Goal: Task Accomplishment & Management: Manage account settings

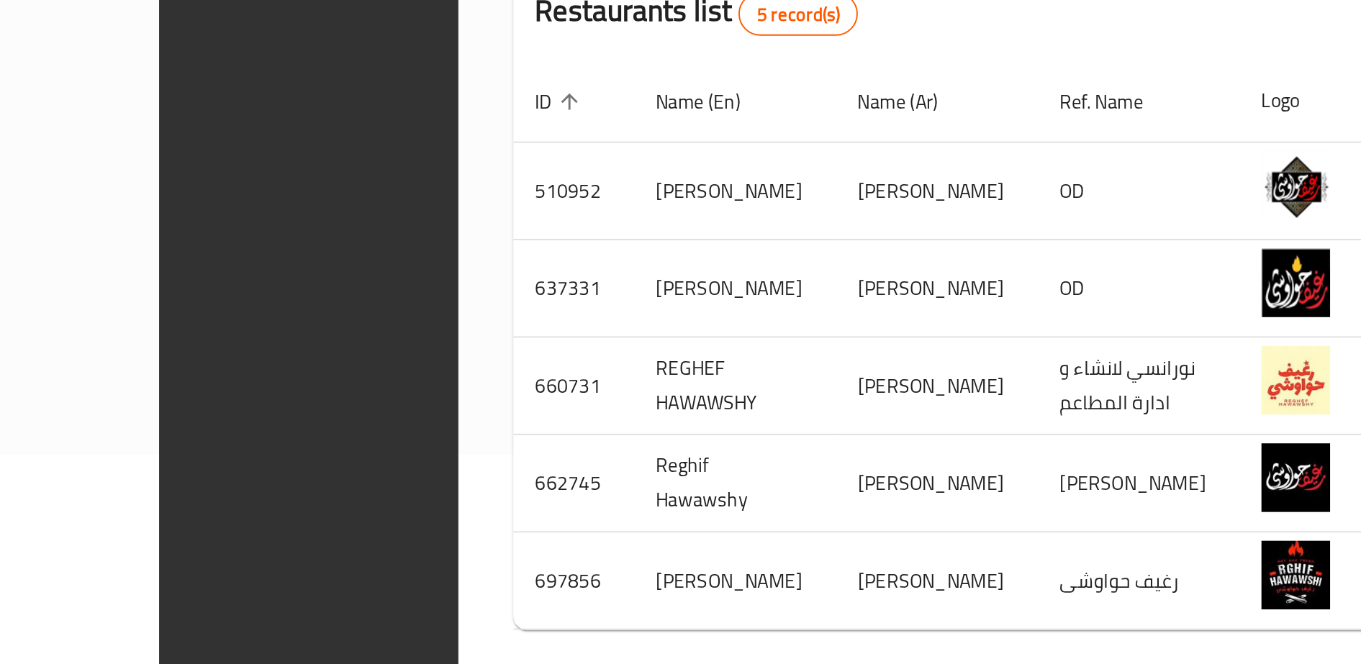
scroll to position [153, 0]
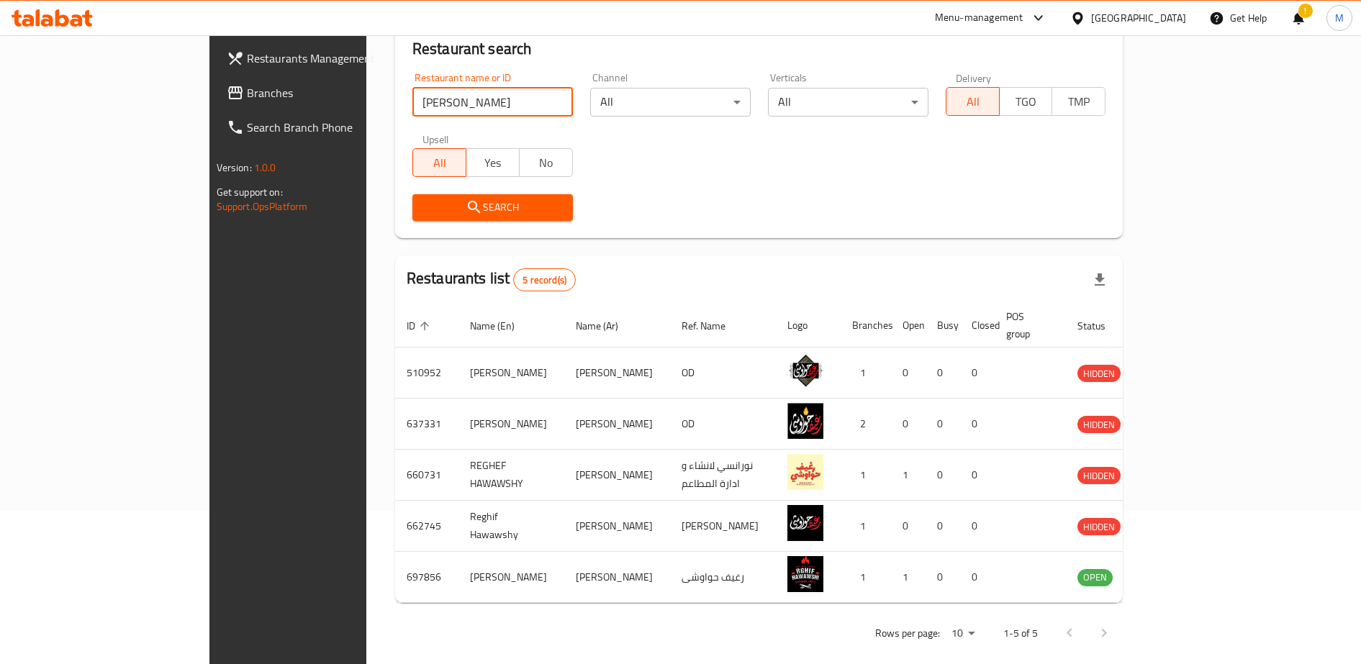
click at [412, 100] on input "[PERSON_NAME]" at bounding box center [492, 102] width 160 height 29
type input "flames"
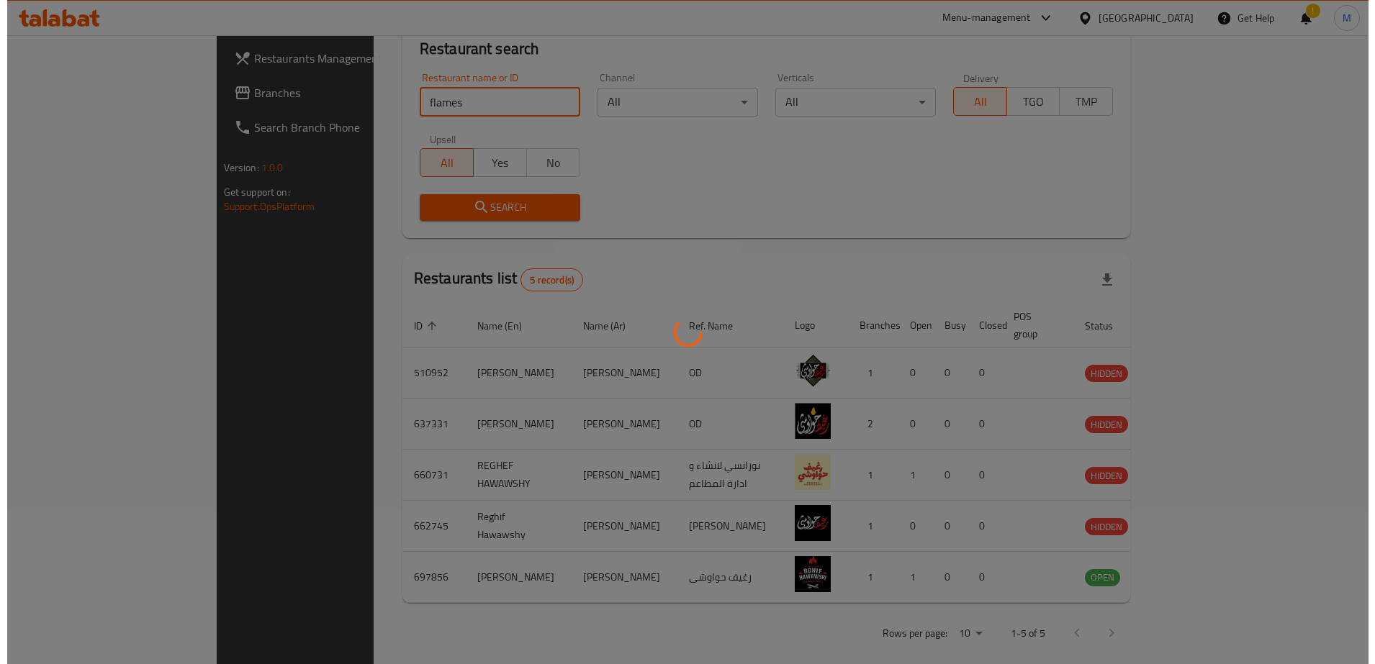
scroll to position [0, 0]
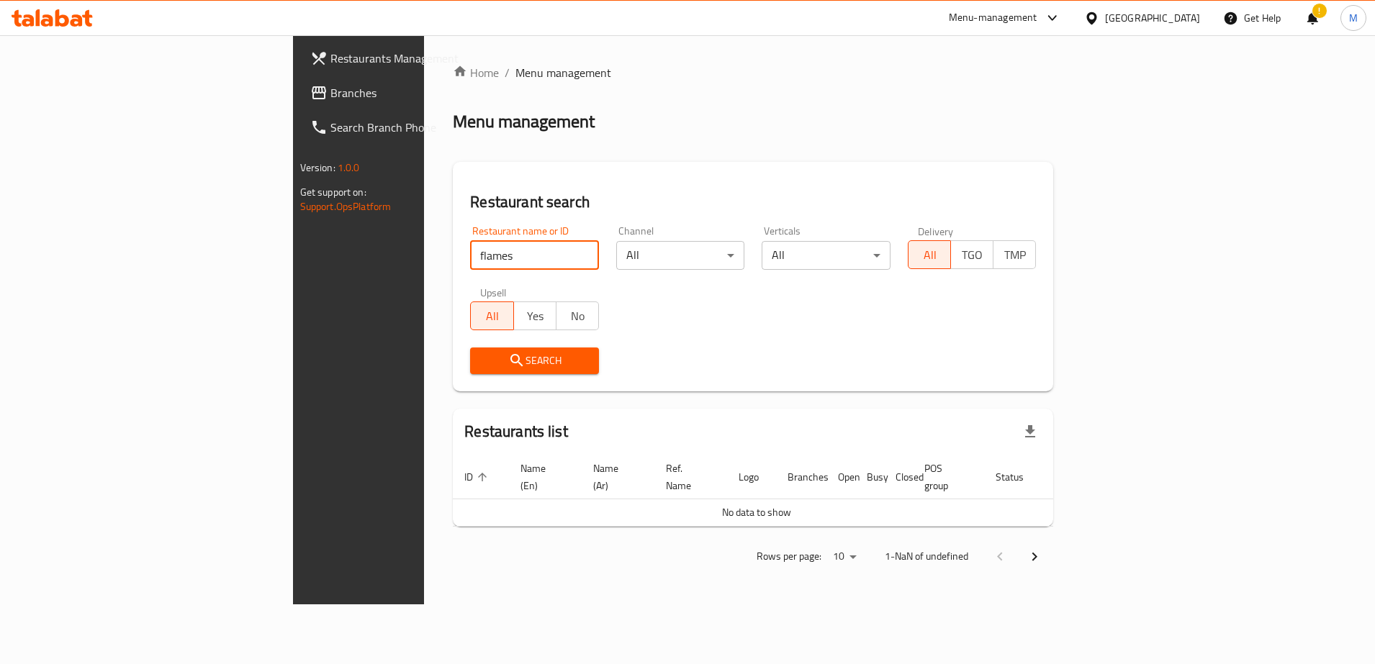
click button "Search" at bounding box center [534, 361] width 129 height 27
click at [470, 256] on input "flames" at bounding box center [534, 255] width 129 height 29
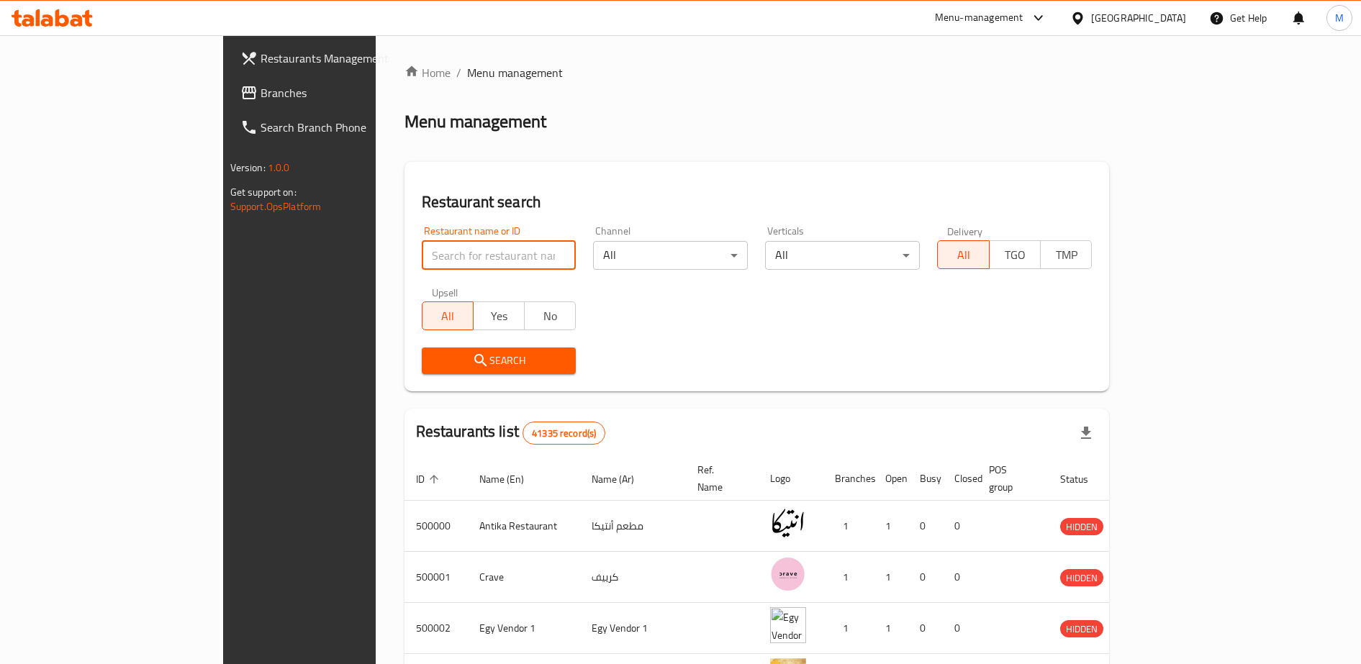
click at [422, 253] on input "search" at bounding box center [499, 255] width 155 height 29
type input "flames"
click button "Search" at bounding box center [499, 361] width 155 height 27
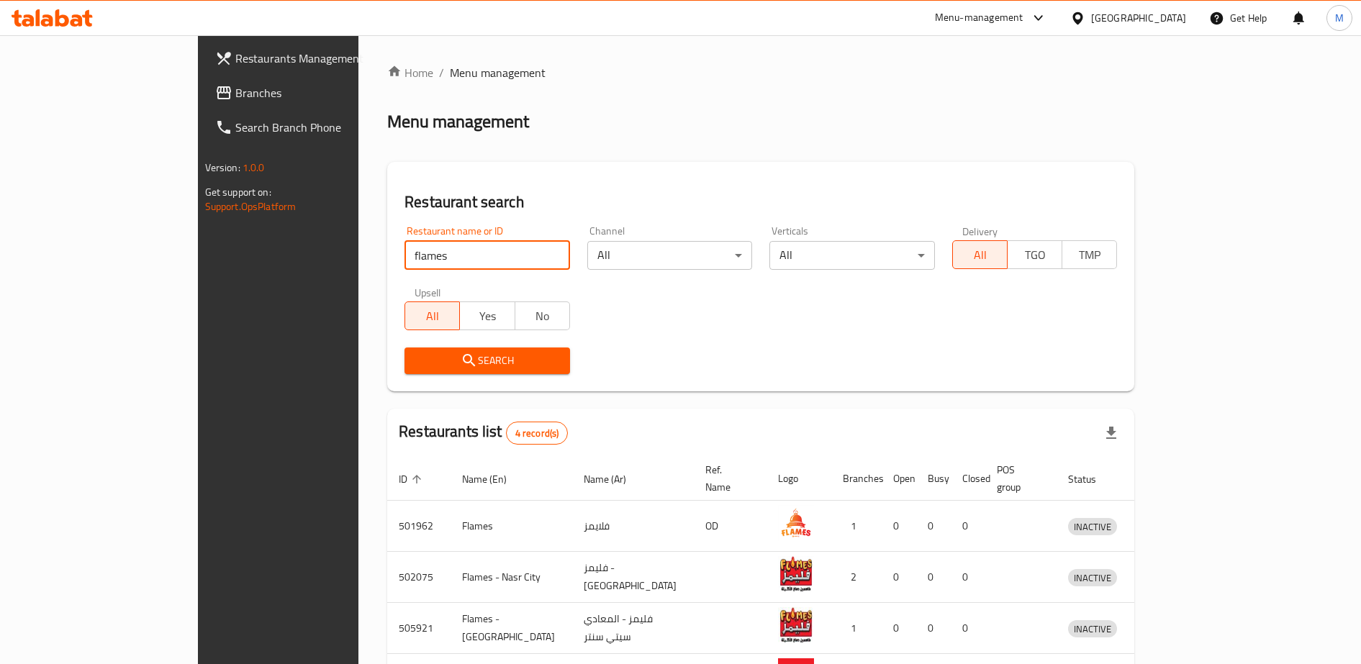
scroll to position [103, 0]
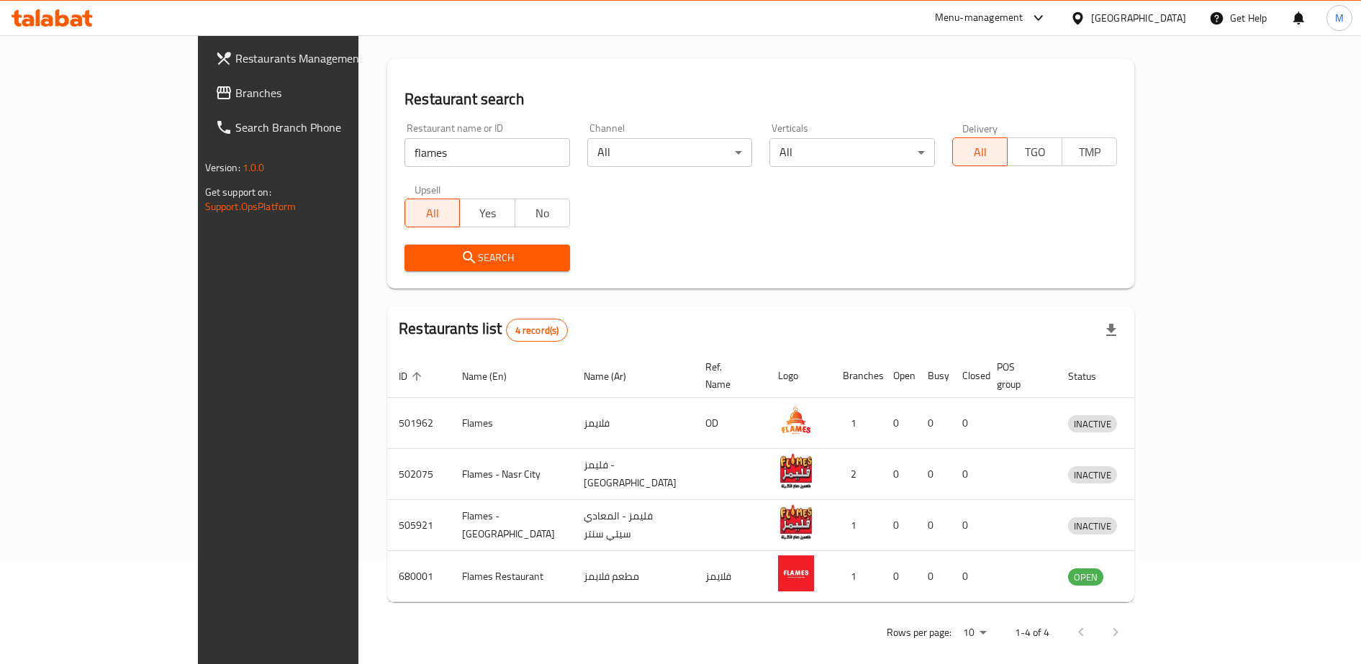
click at [1023, 21] on div "Menu-management" at bounding box center [979, 17] width 89 height 17
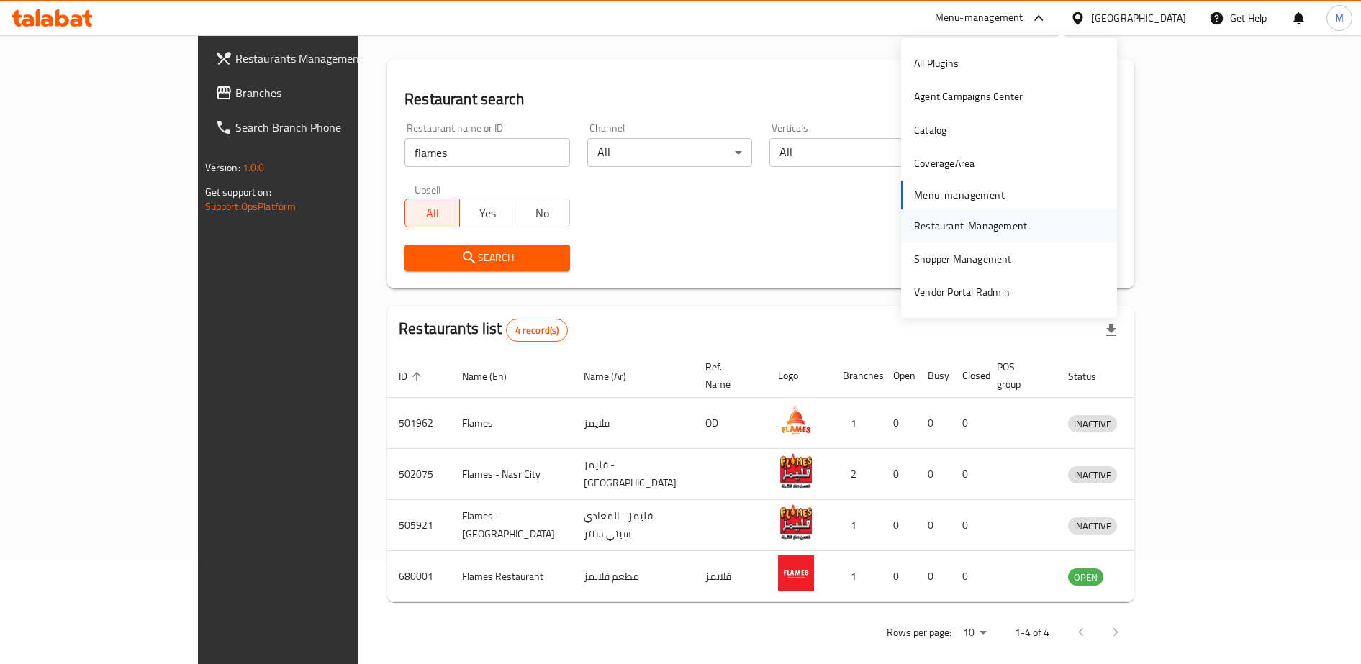
click at [938, 226] on div "Restaurant-Management" at bounding box center [970, 226] width 113 height 16
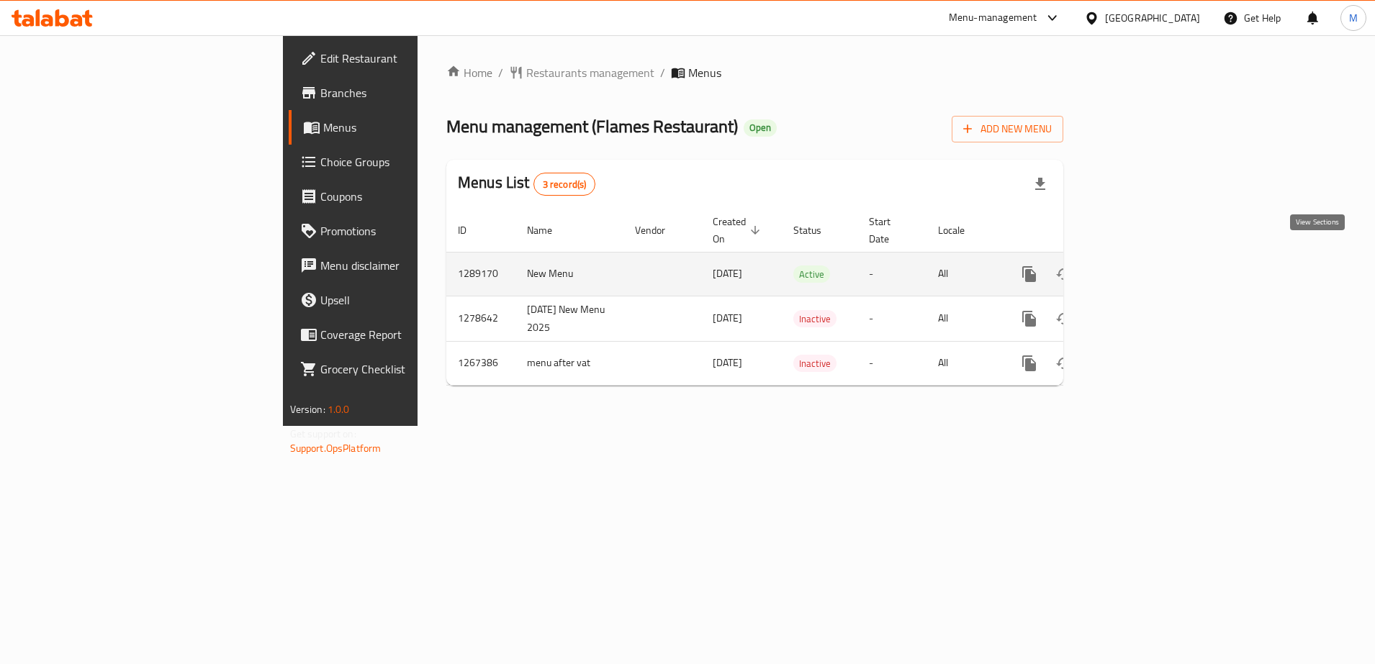
click at [1141, 266] on icon "enhanced table" at bounding box center [1132, 274] width 17 height 17
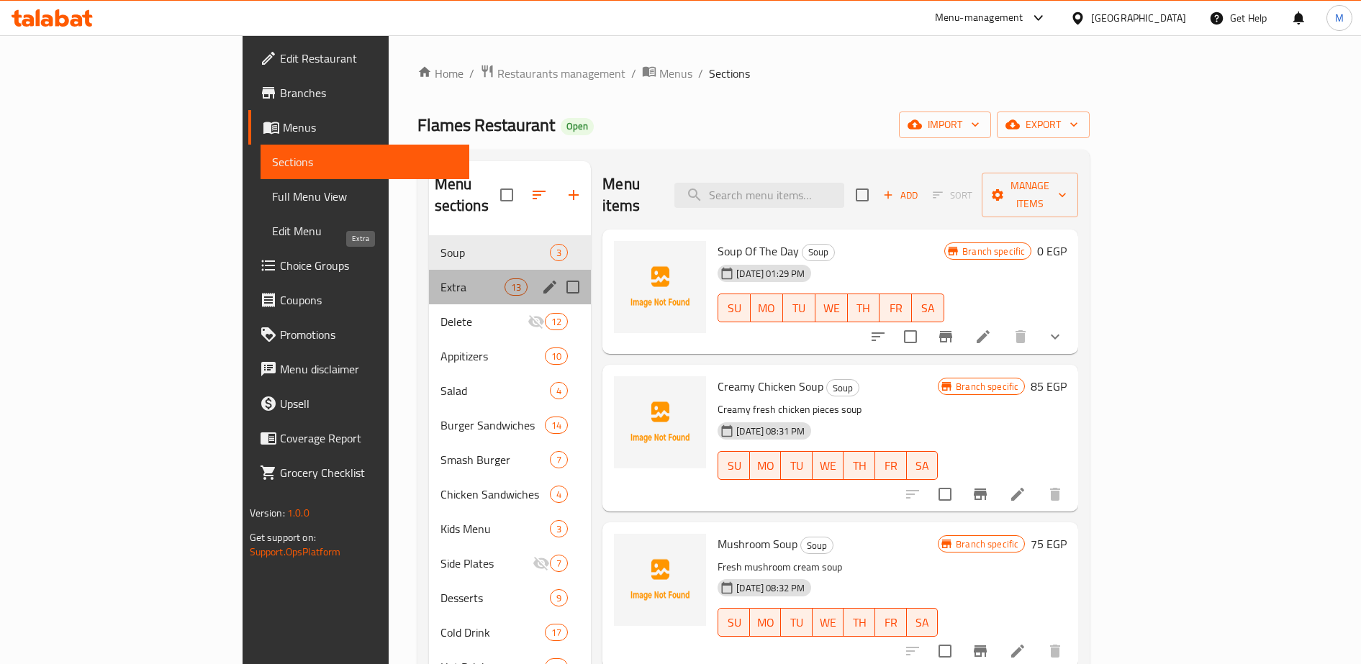
click at [440, 279] on span "Extra" at bounding box center [472, 287] width 64 height 17
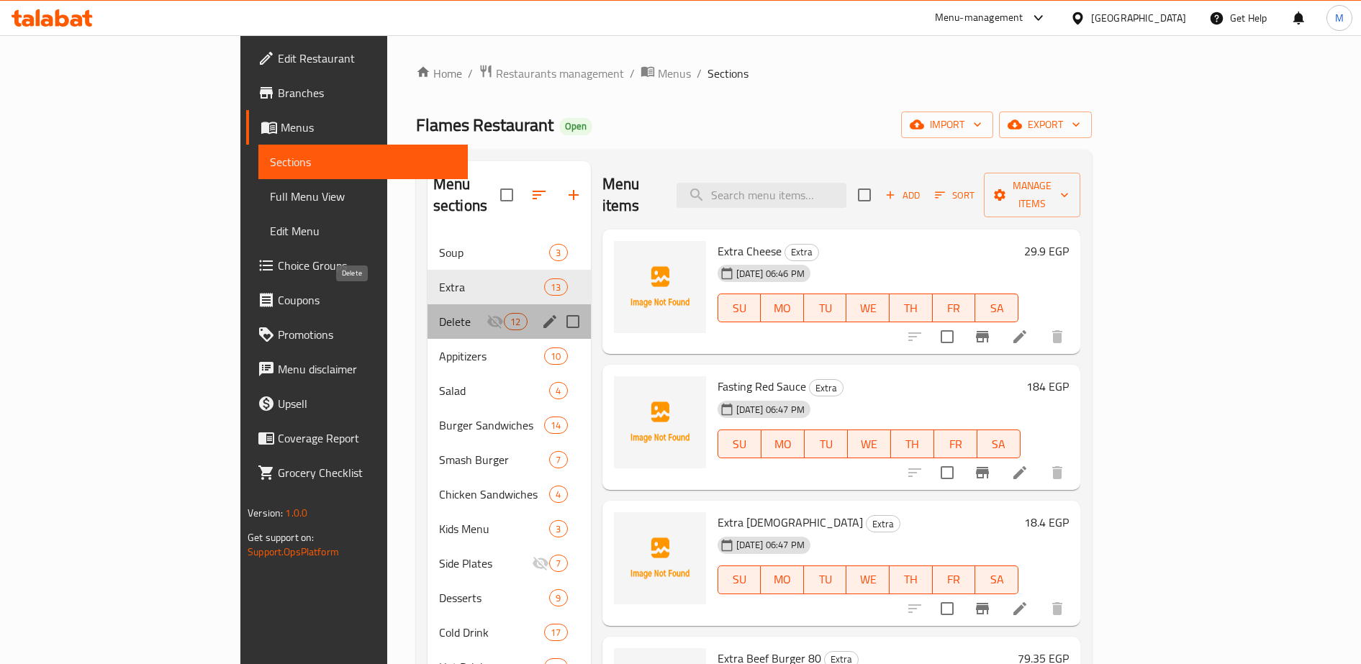
click at [439, 313] on span "Delete" at bounding box center [462, 321] width 47 height 17
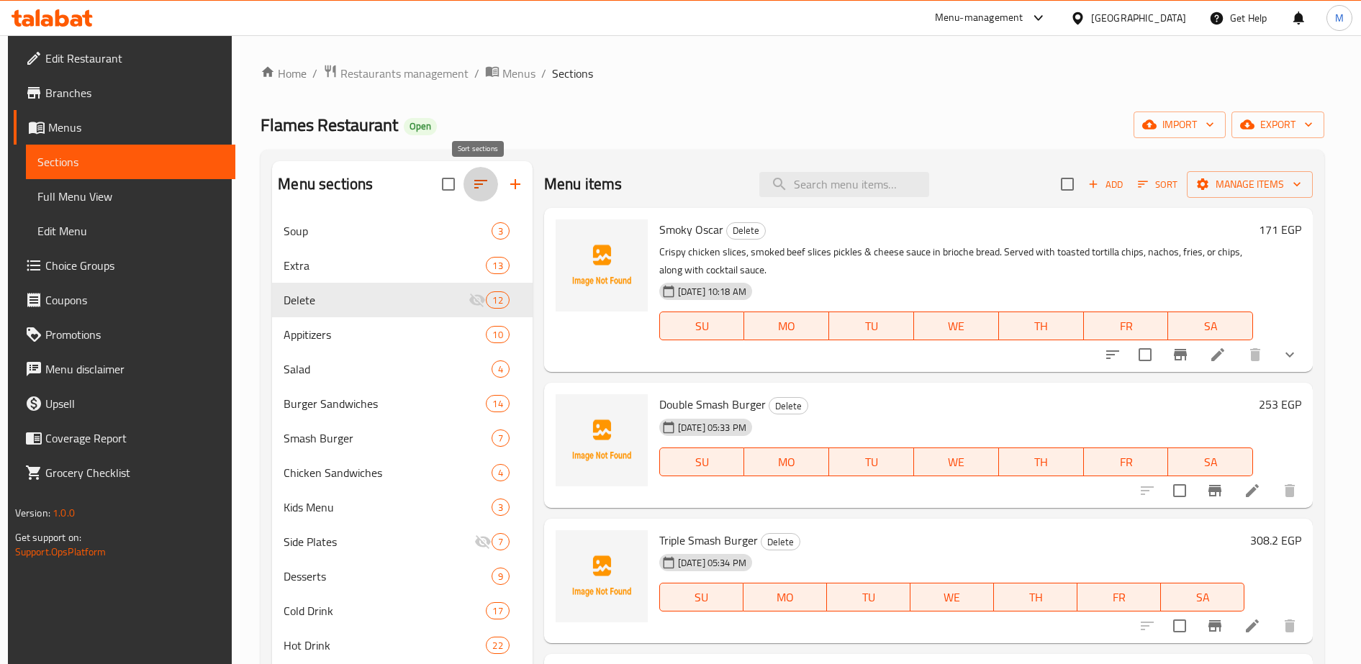
click at [474, 191] on icon "button" at bounding box center [480, 184] width 17 height 17
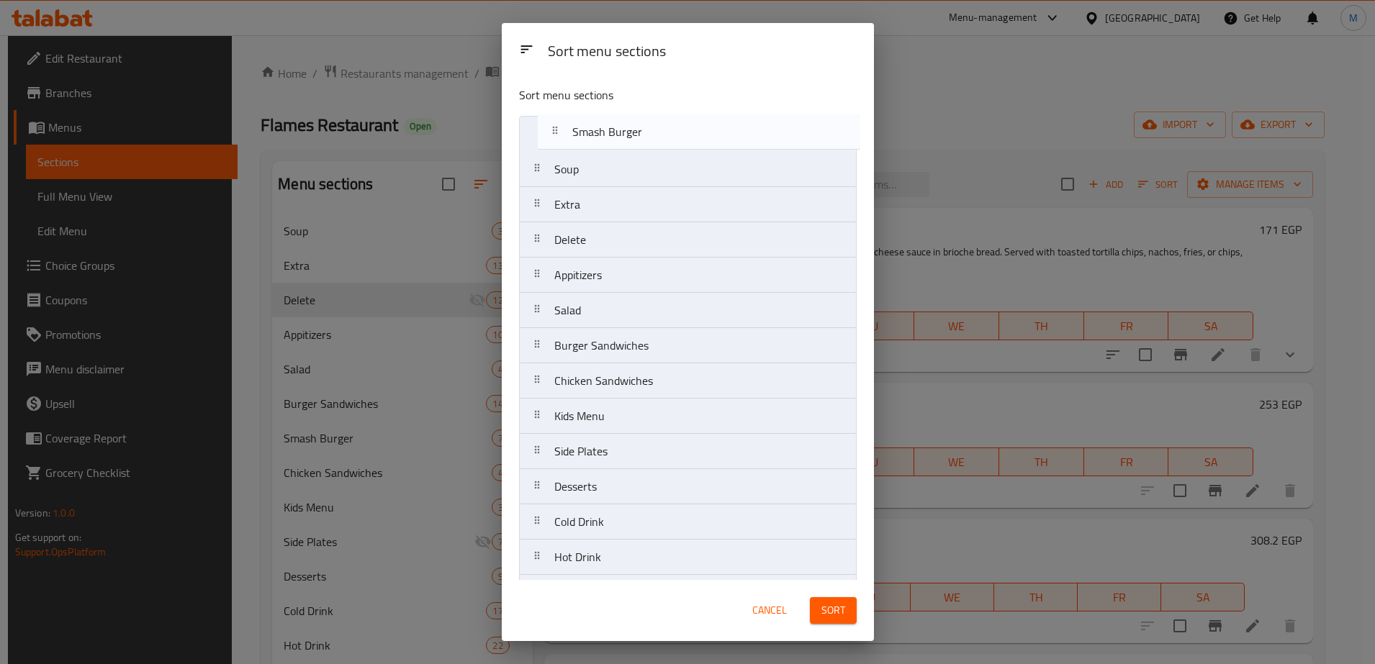
drag, startPoint x: 610, startPoint y: 348, endPoint x: 625, endPoint y: 125, distance: 223.7
click at [625, 125] on nav "Soup Extra Delete Appitizers Salad Burger Sandwiches Smash Burger Chicken Sandw…" at bounding box center [688, 434] width 338 height 636
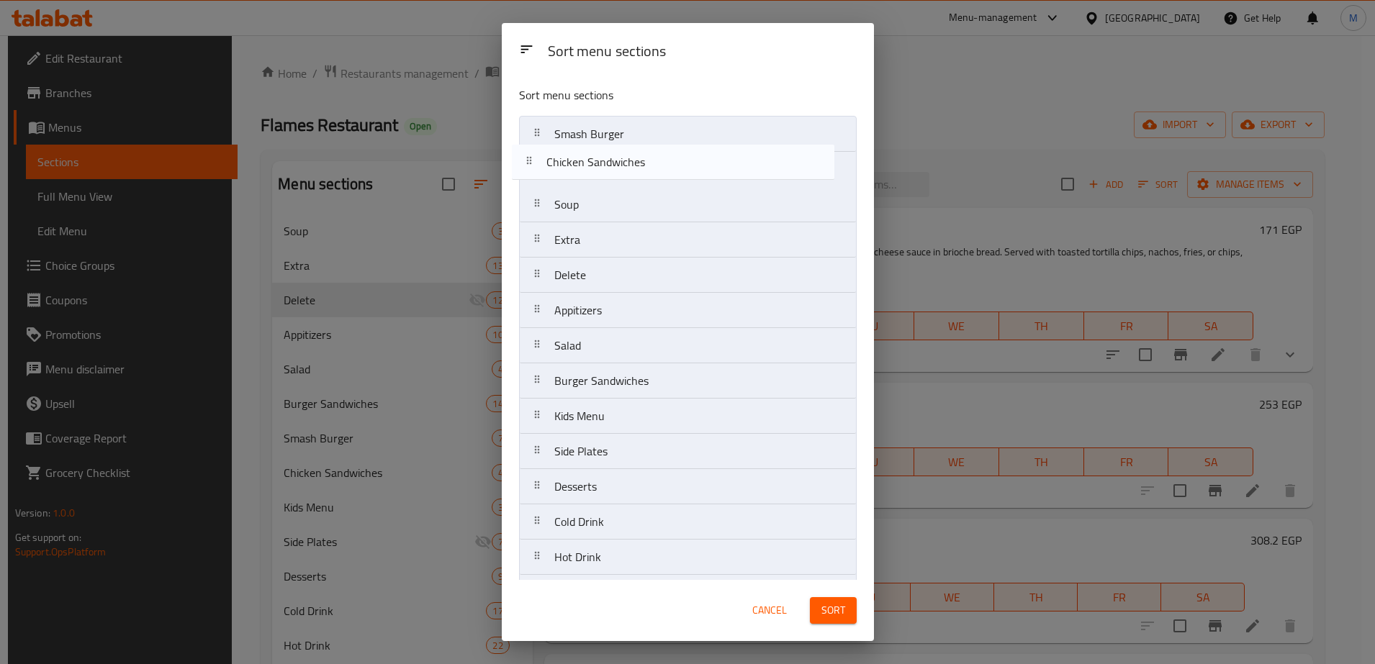
drag, startPoint x: 595, startPoint y: 388, endPoint x: 589, endPoint y: 163, distance: 225.4
click at [589, 163] on nav "Smash Burger Soup Extra Delete Appitizers Salad Burger Sandwiches Chicken Sandw…" at bounding box center [688, 434] width 338 height 636
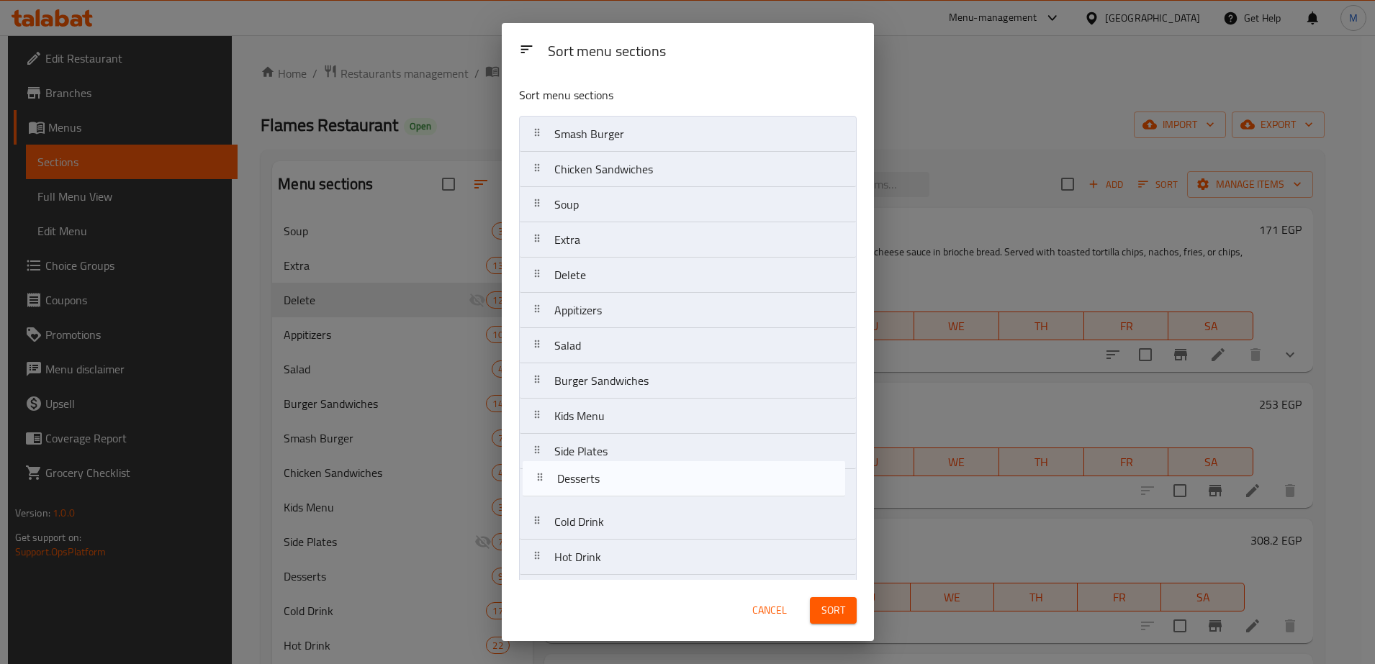
scroll to position [3, 0]
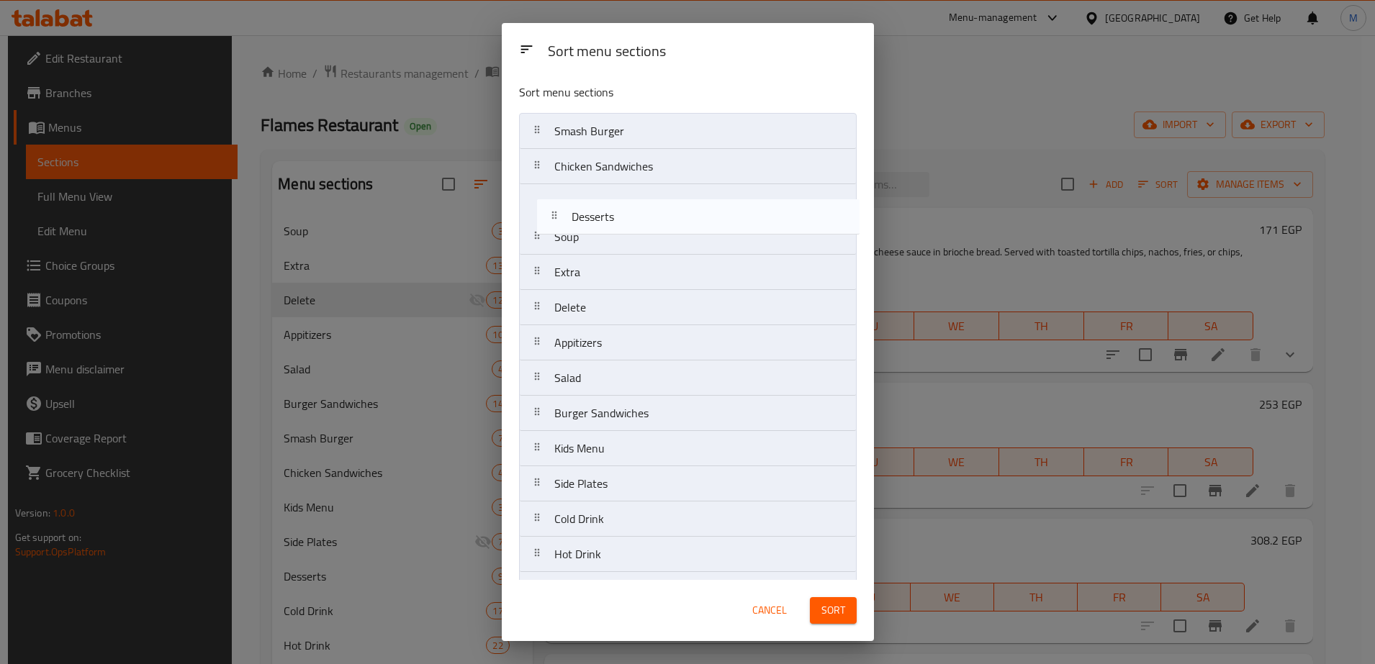
drag, startPoint x: 582, startPoint y: 494, endPoint x: 602, endPoint y: 221, distance: 273.6
click at [602, 221] on nav "Smash Burger Chicken Sandwiches Soup Extra Delete Appitizers Salad Burger Sandw…" at bounding box center [688, 431] width 338 height 636
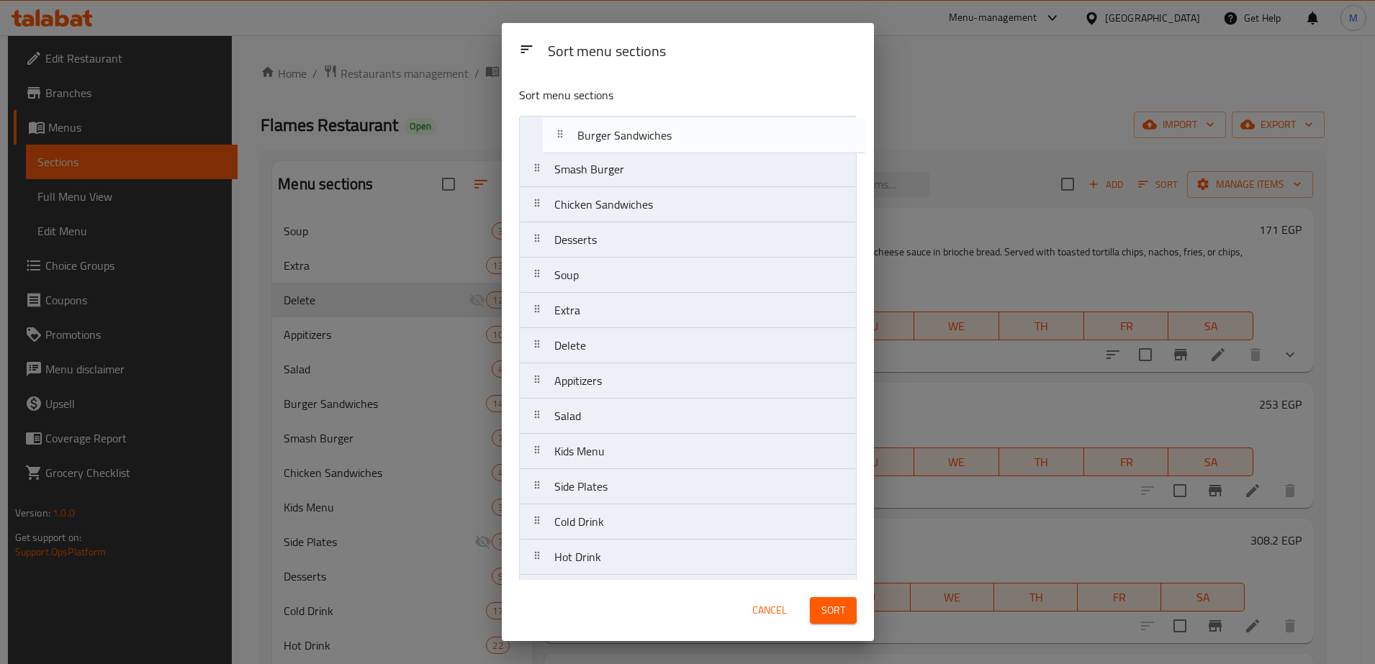
drag, startPoint x: 584, startPoint y: 420, endPoint x: 609, endPoint y: 137, distance: 284.6
click at [609, 137] on nav "Smash Burger Chicken Sandwiches Desserts Soup Extra Delete Appitizers Salad Bur…" at bounding box center [688, 434] width 338 height 636
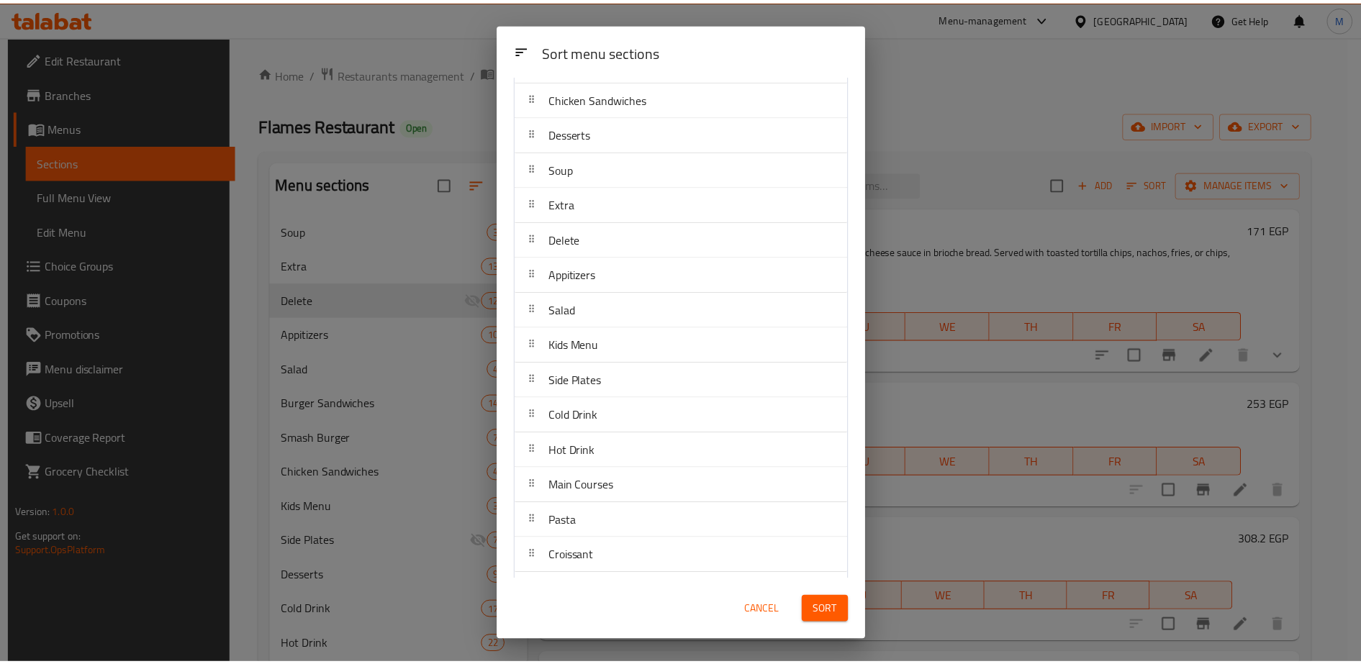
scroll to position [178, 0]
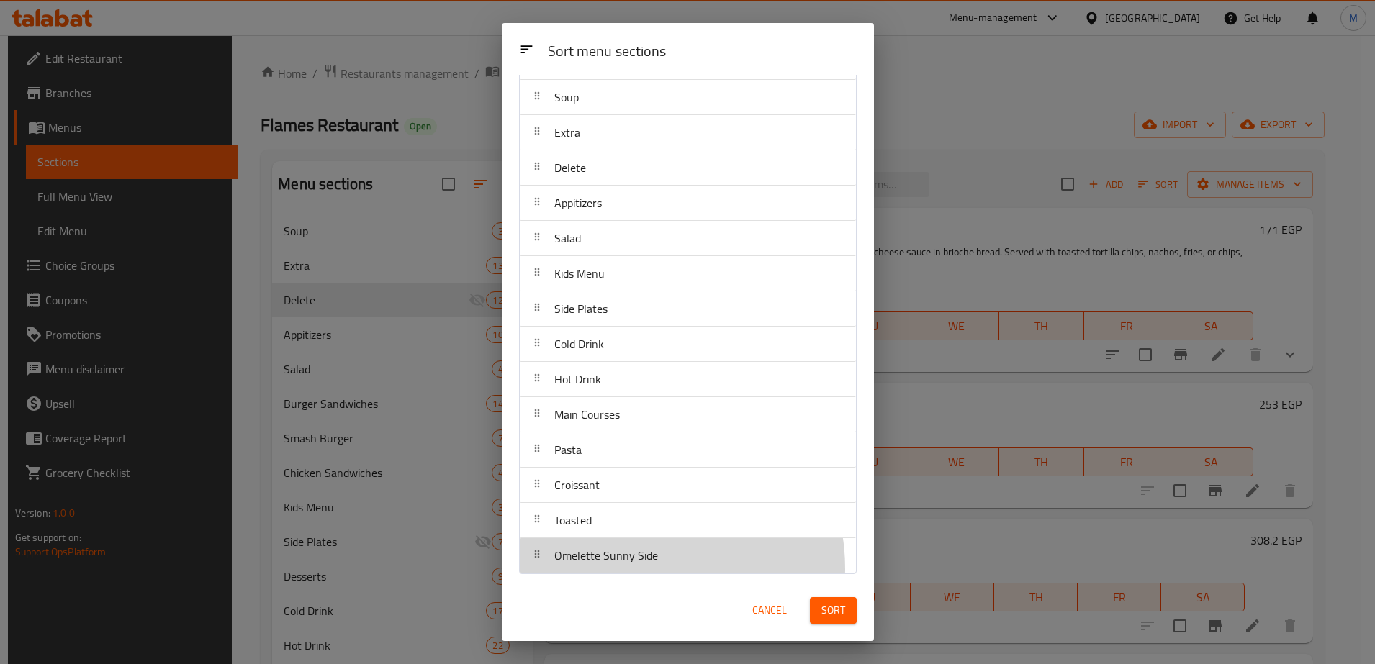
click at [635, 569] on div "Omelette Sunny Side" at bounding box center [605, 555] width 115 height 35
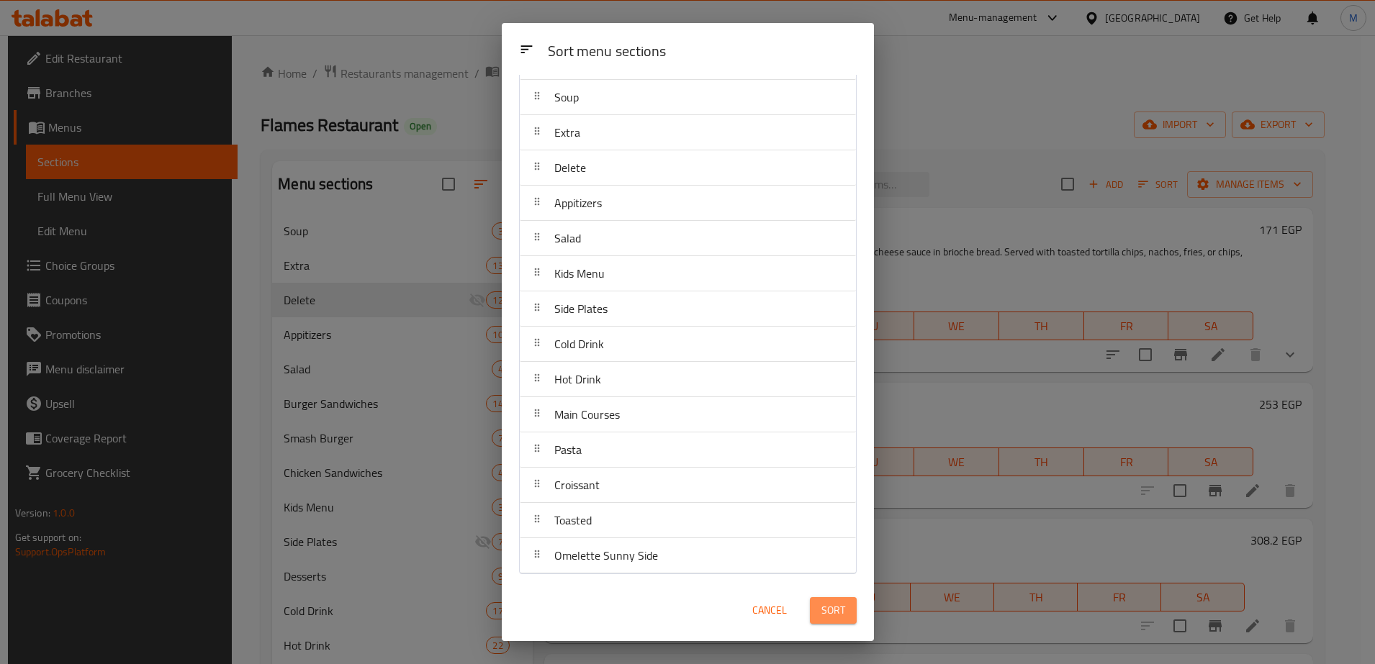
click at [827, 610] on span "Sort" at bounding box center [833, 611] width 24 height 18
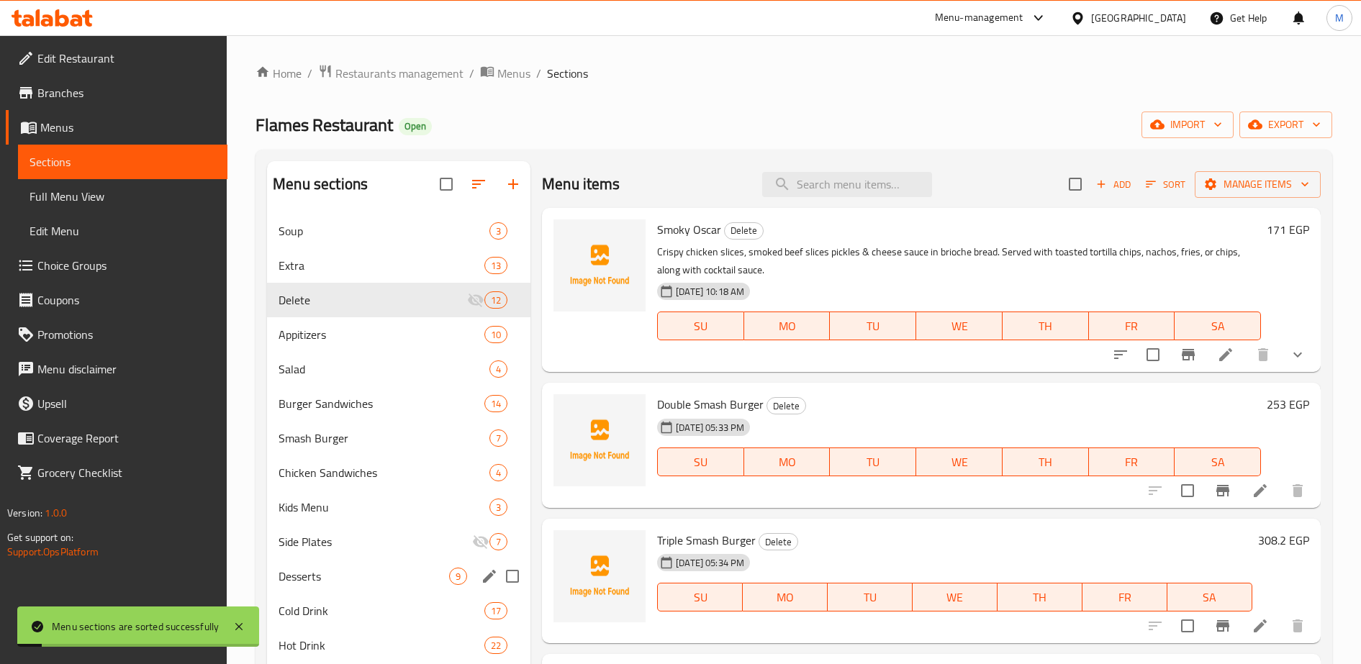
scroll to position [217, 0]
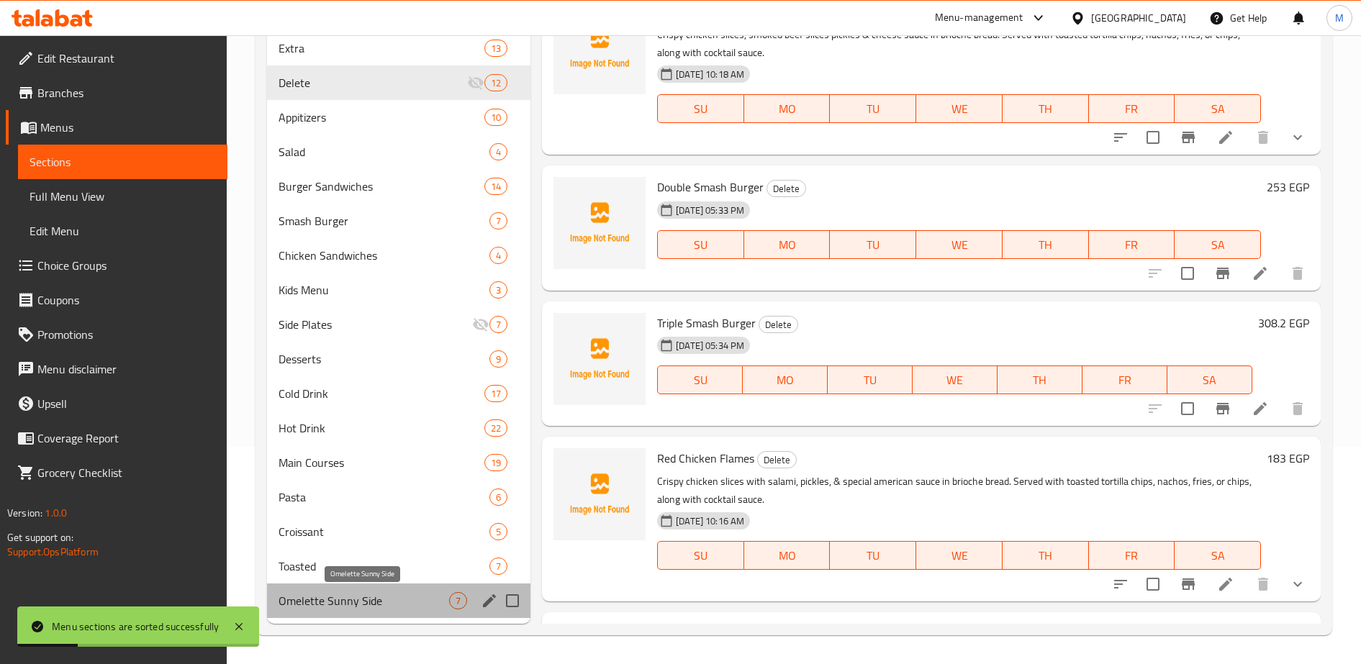
click at [399, 605] on span "Omelette Sunny Side" at bounding box center [364, 600] width 171 height 17
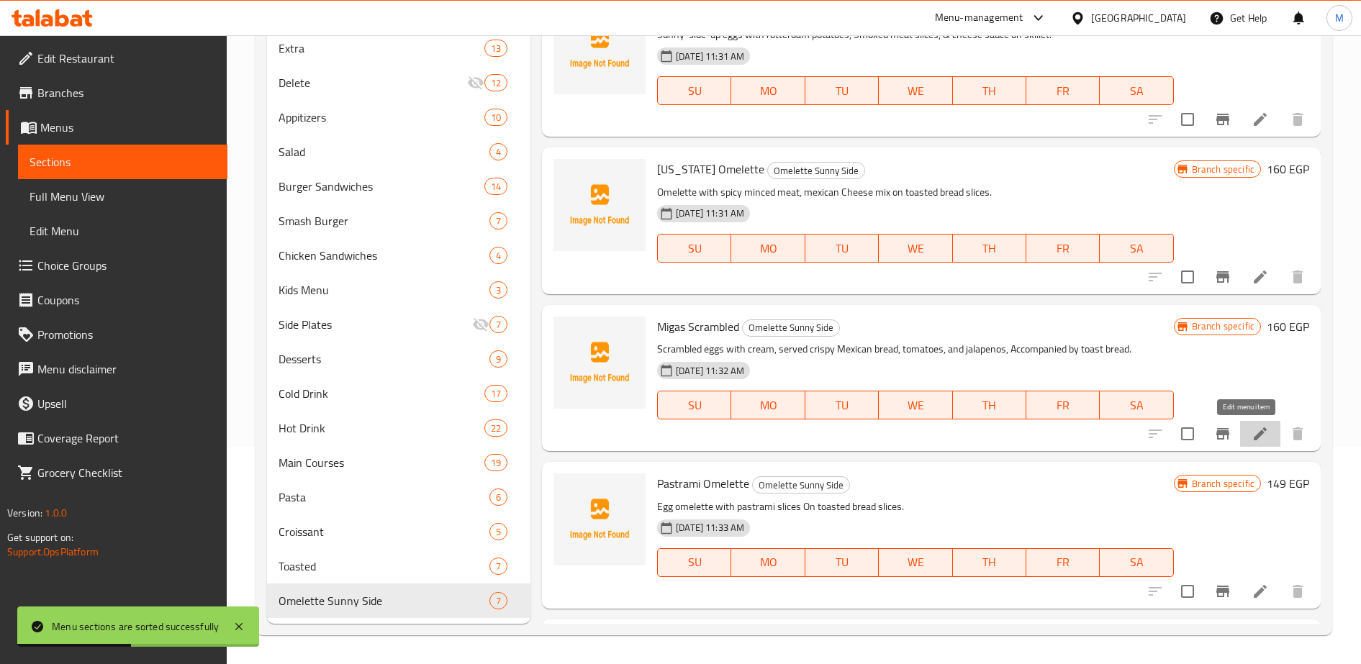
click at [1252, 437] on icon at bounding box center [1260, 433] width 17 height 17
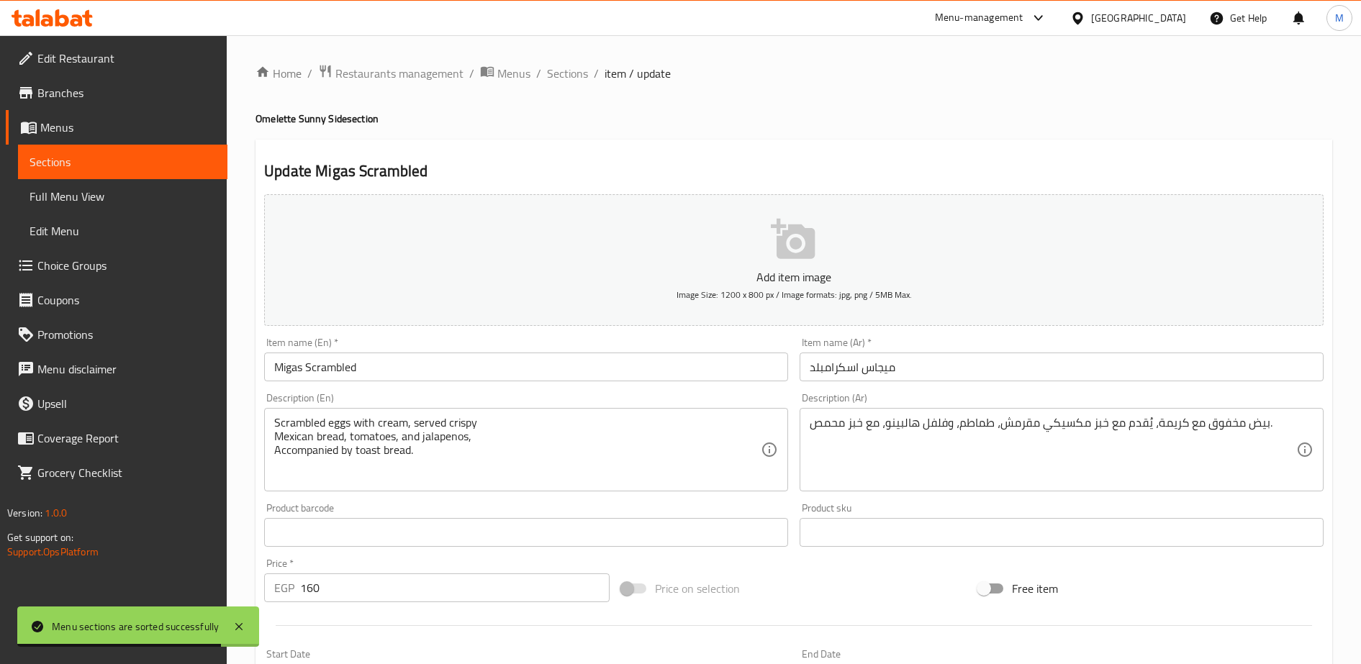
scroll to position [353, 0]
